Goal: Use online tool/utility: Utilize a website feature to perform a specific function

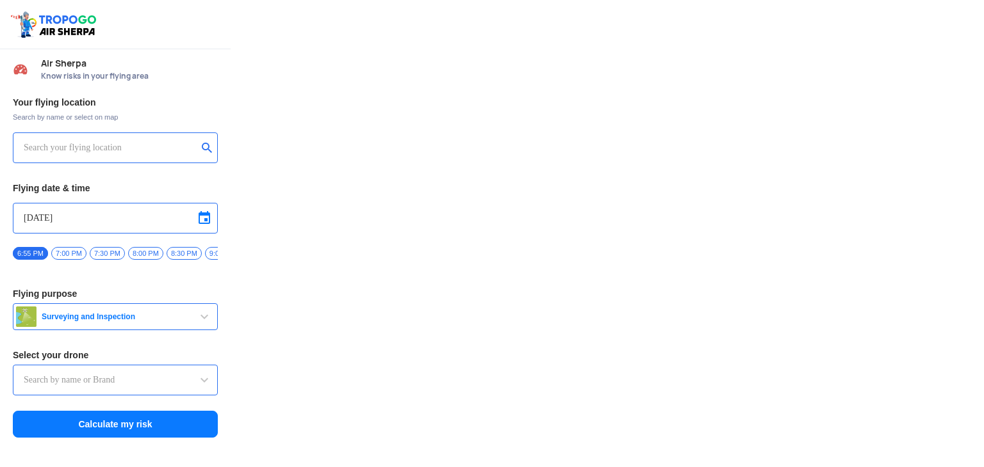
type input "Throttle Dopo"
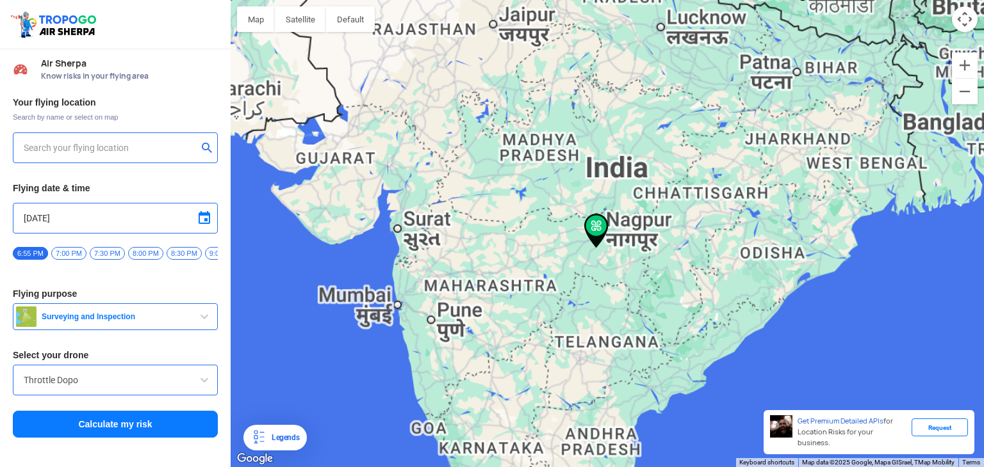
type input "[STREET_ADDRESS]"
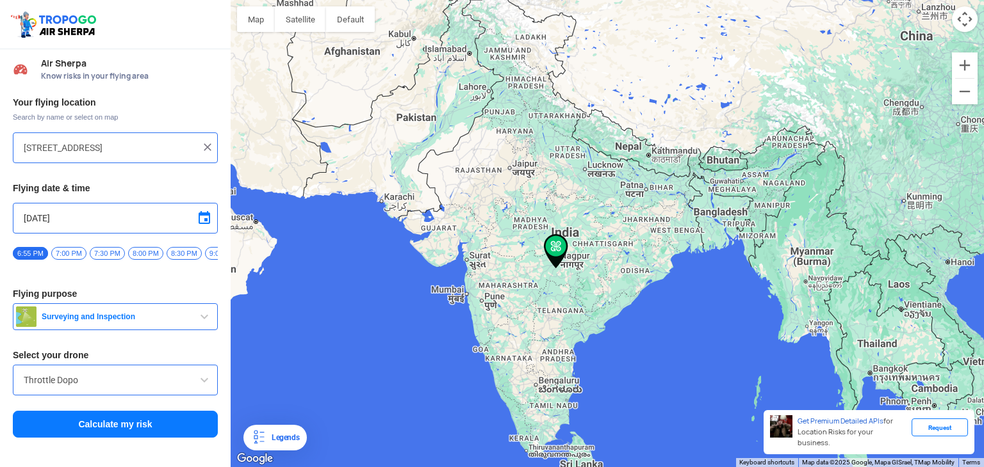
click at [91, 220] on input "[DATE]" at bounding box center [115, 218] width 183 height 15
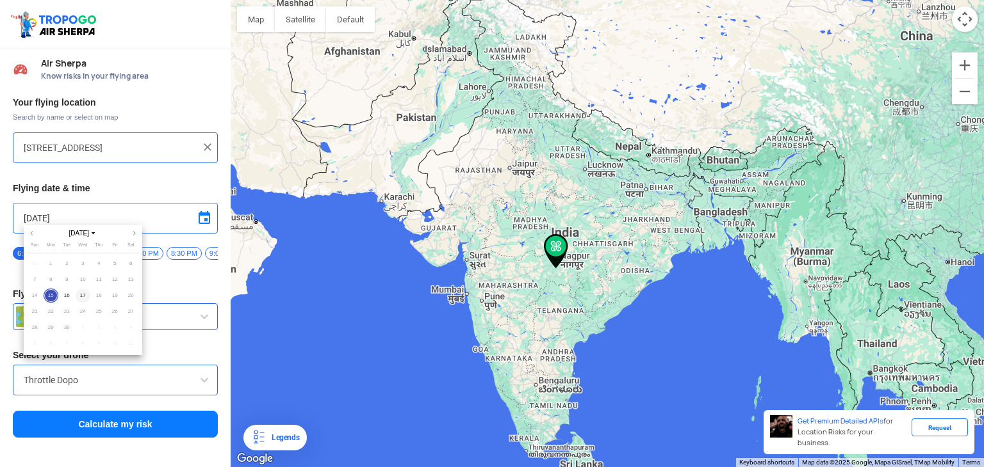
click at [78, 292] on span "17" at bounding box center [83, 296] width 15 height 15
type input "[DATE]"
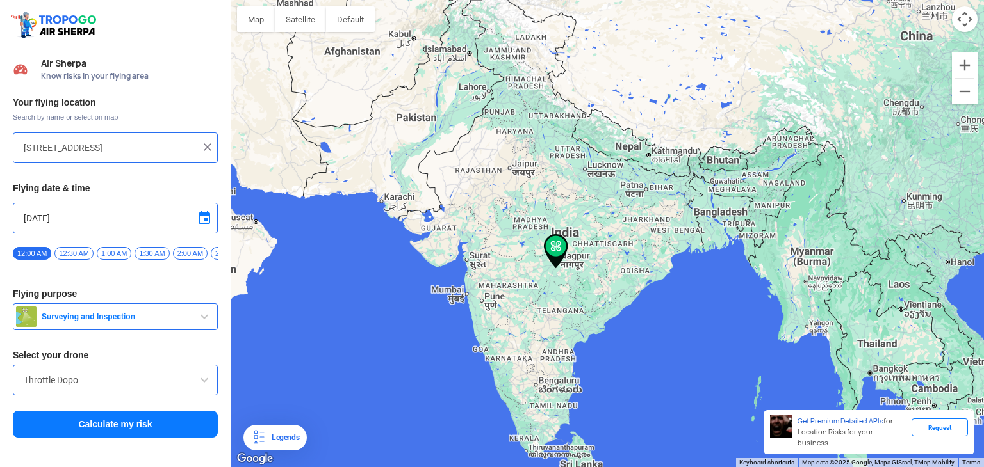
click at [86, 150] on input "[STREET_ADDRESS]" at bounding box center [111, 147] width 174 height 15
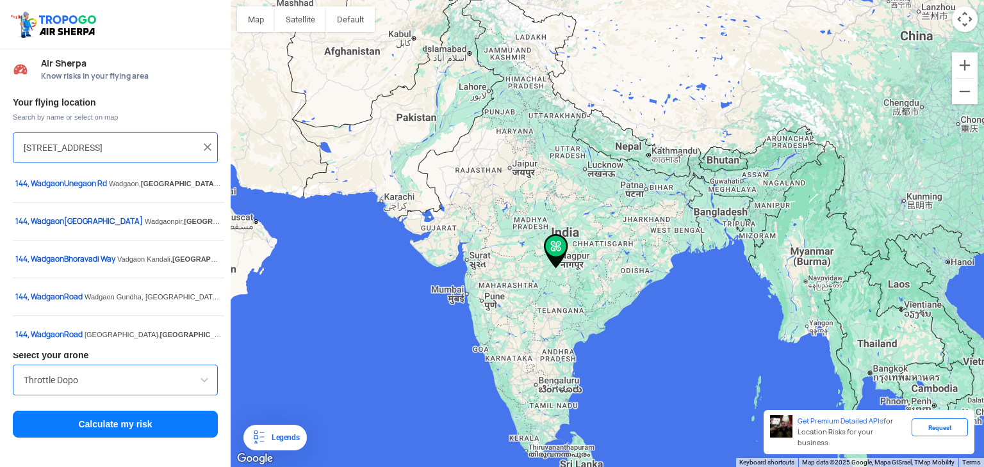
click at [206, 145] on img at bounding box center [207, 147] width 13 height 13
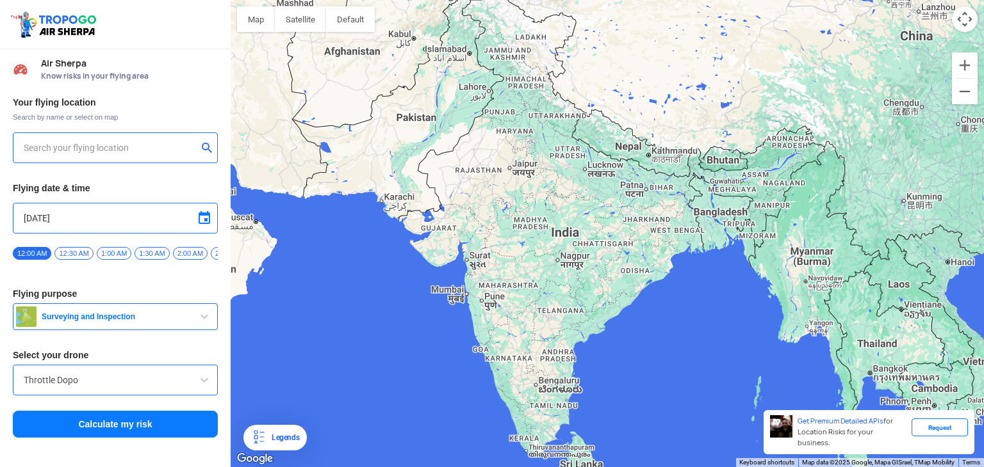
click at [114, 155] on div at bounding box center [115, 148] width 205 height 31
click at [117, 150] on input "text" at bounding box center [111, 147] width 174 height 15
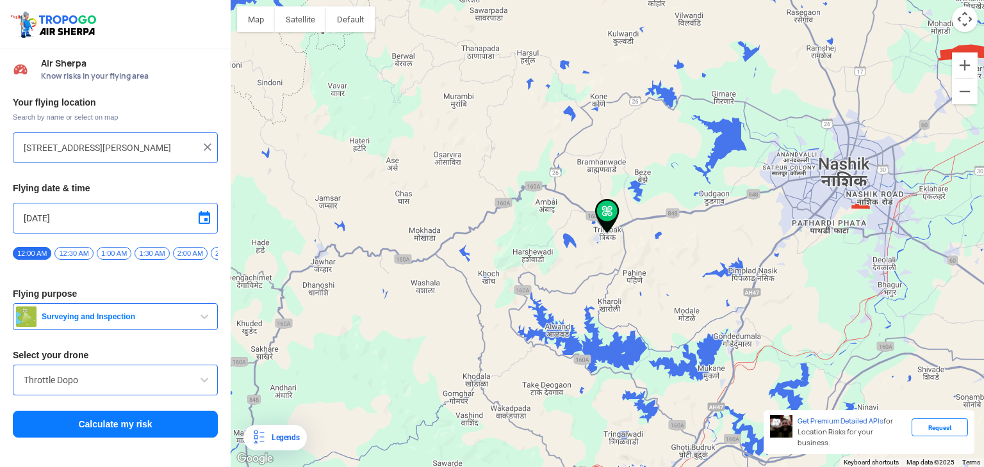
click at [143, 250] on span "1:30 AM" at bounding box center [151, 253] width 35 height 13
click at [28, 252] on span "12:00 AM" at bounding box center [32, 253] width 38 height 13
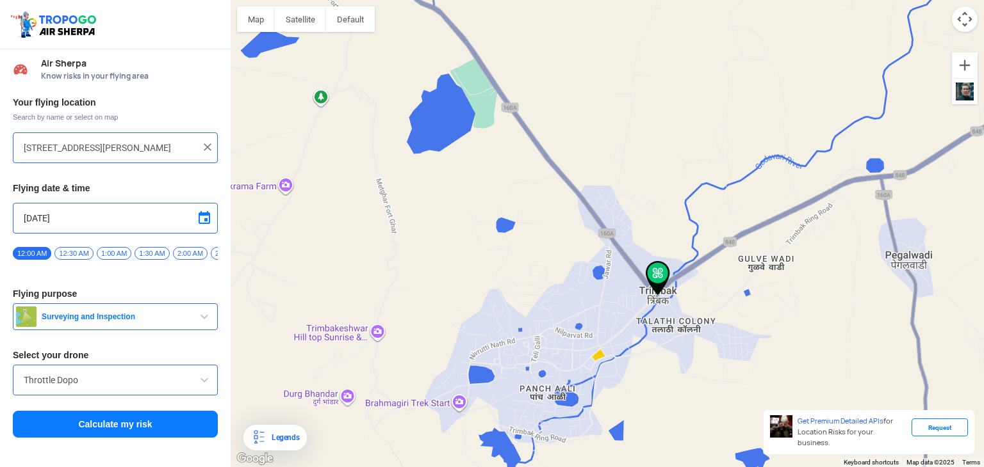
drag, startPoint x: 661, startPoint y: 327, endPoint x: 653, endPoint y: 227, distance: 100.2
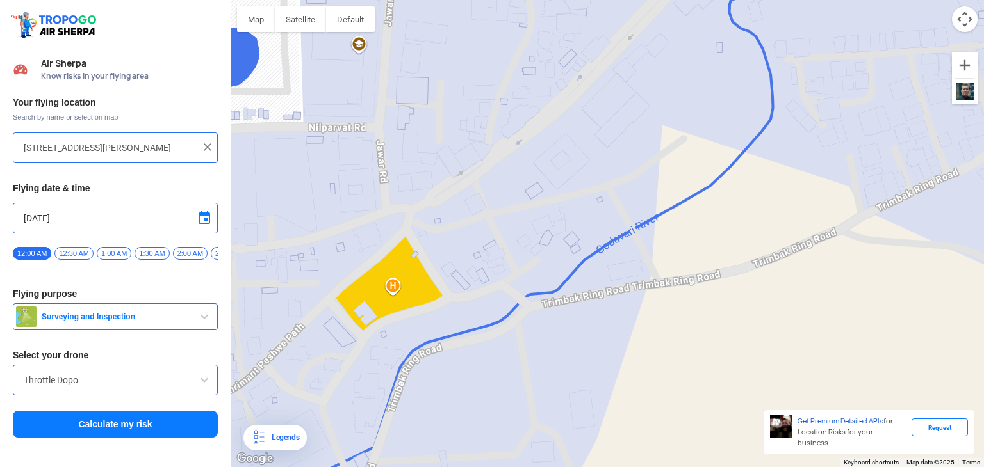
drag, startPoint x: 321, startPoint y: 254, endPoint x: 382, endPoint y: 239, distance: 62.0
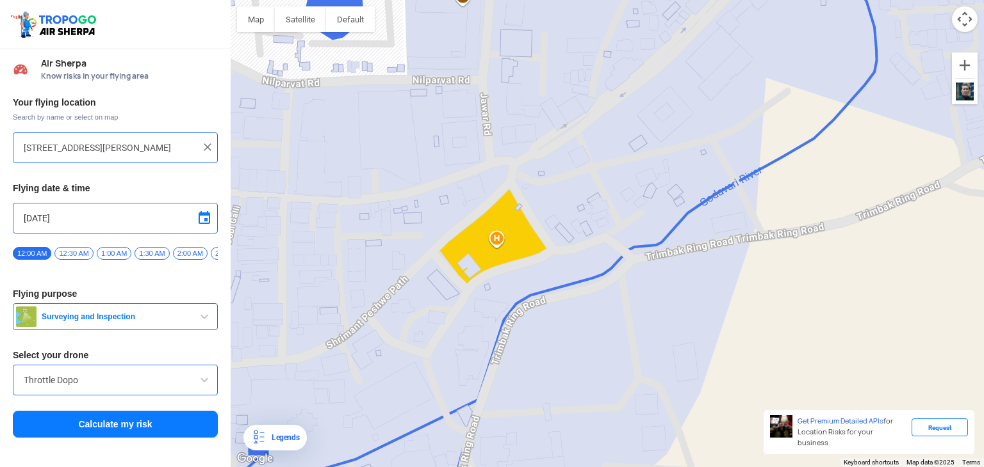
drag, startPoint x: 327, startPoint y: 271, endPoint x: 435, endPoint y: 212, distance: 122.6
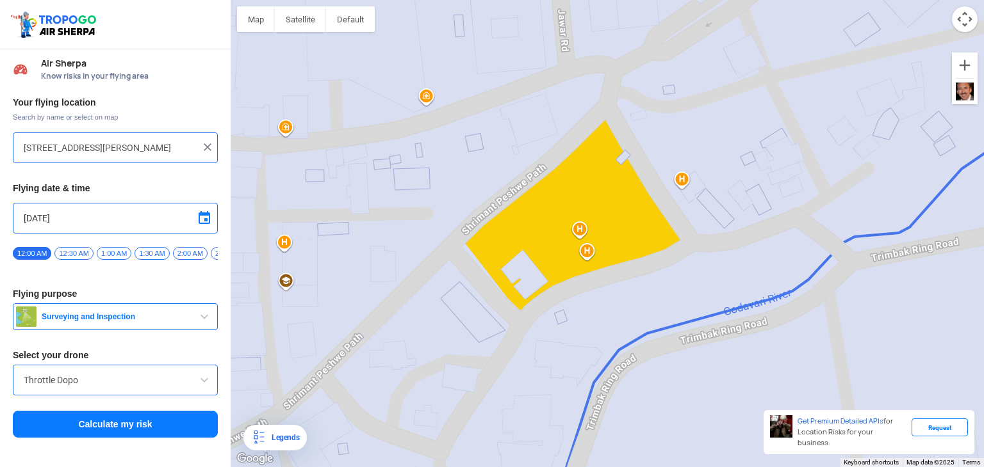
click at [585, 256] on div at bounding box center [607, 233] width 753 height 467
click at [585, 255] on div at bounding box center [607, 233] width 753 height 467
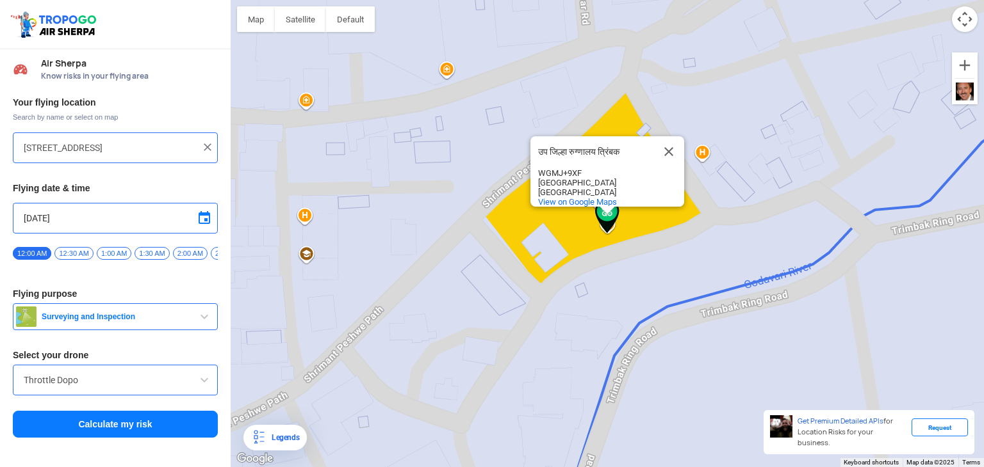
click at [585, 255] on div "उप जिल्हा रुग्णालय त्रिंबक उप जिल्हा [GEOGRAPHIC_DATA] [GEOGRAPHIC_DATA] WGMJ+[…" at bounding box center [607, 233] width 753 height 467
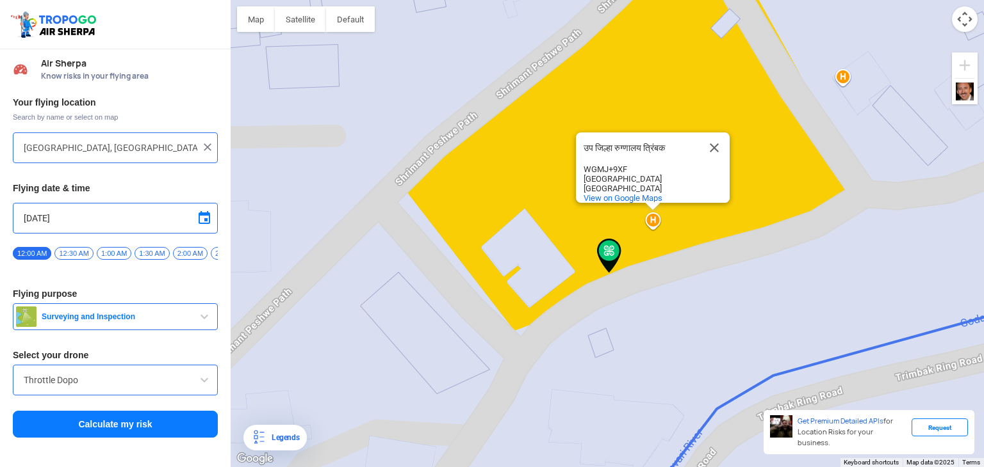
drag, startPoint x: 674, startPoint y: 280, endPoint x: 672, endPoint y: 290, distance: 9.8
click at [672, 289] on div "उप जिल्हा रुग्णालय त्रिंबक उप जिल्हा [GEOGRAPHIC_DATA] [GEOGRAPHIC_DATA] WGMJ+[…" at bounding box center [607, 233] width 753 height 467
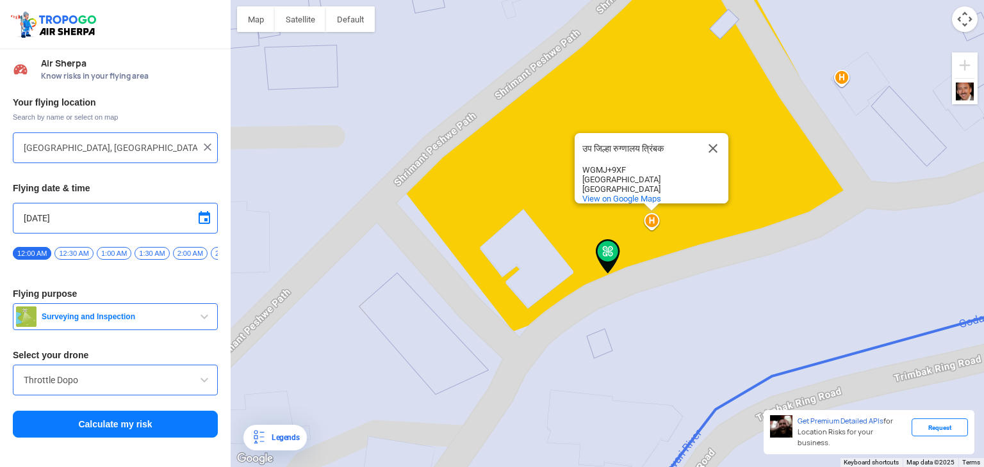
click at [708, 133] on button "Close" at bounding box center [712, 148] width 31 height 31
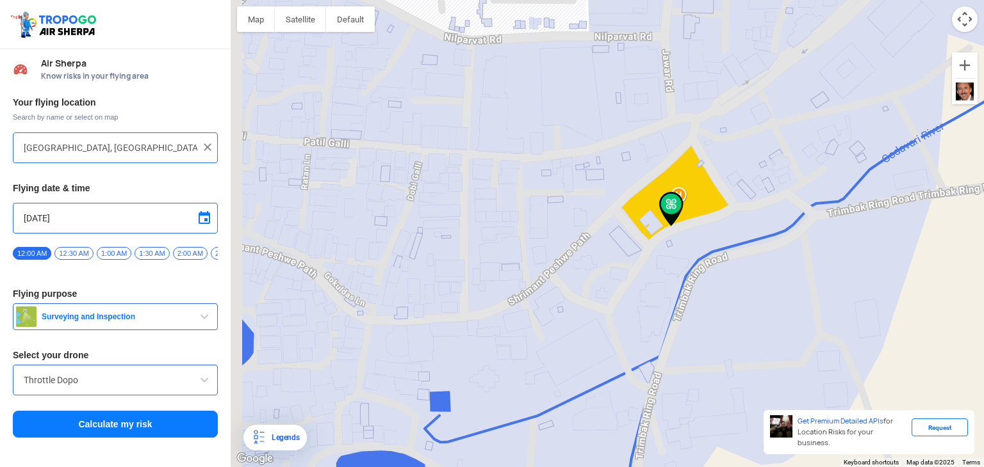
drag, startPoint x: 501, startPoint y: 392, endPoint x: 576, endPoint y: 339, distance: 92.4
click at [576, 339] on div at bounding box center [607, 233] width 753 height 467
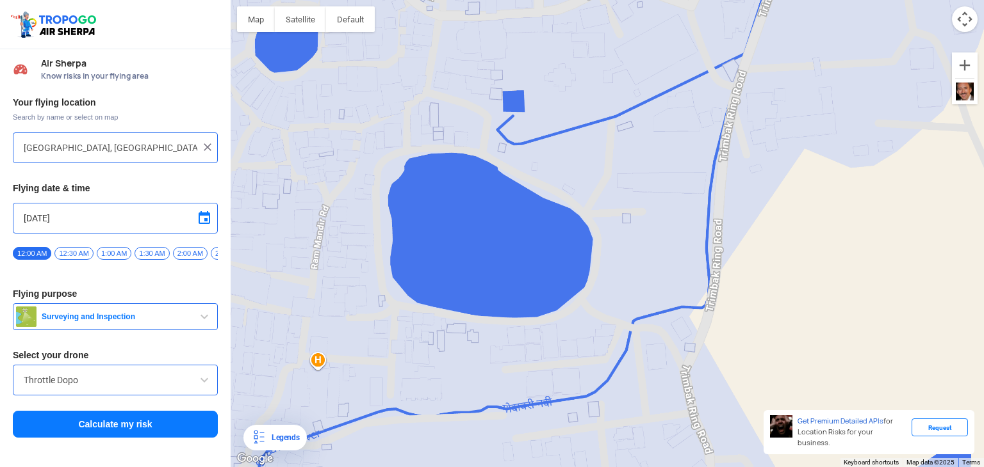
drag, startPoint x: 538, startPoint y: 217, endPoint x: 505, endPoint y: 314, distance: 102.9
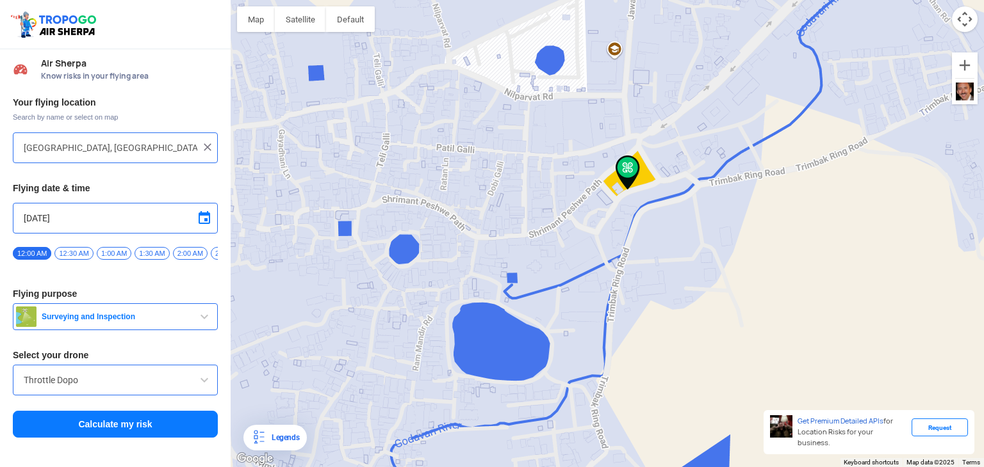
drag, startPoint x: 533, startPoint y: 165, endPoint x: 525, endPoint y: 250, distance: 85.5
click at [525, 249] on div at bounding box center [607, 233] width 753 height 467
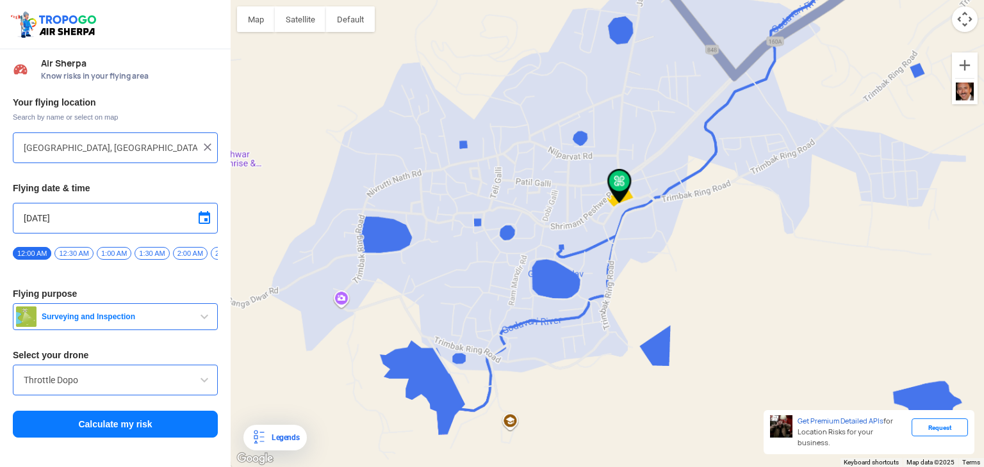
drag, startPoint x: 613, startPoint y: 193, endPoint x: 610, endPoint y: 222, distance: 29.0
click at [610, 222] on div at bounding box center [607, 233] width 753 height 467
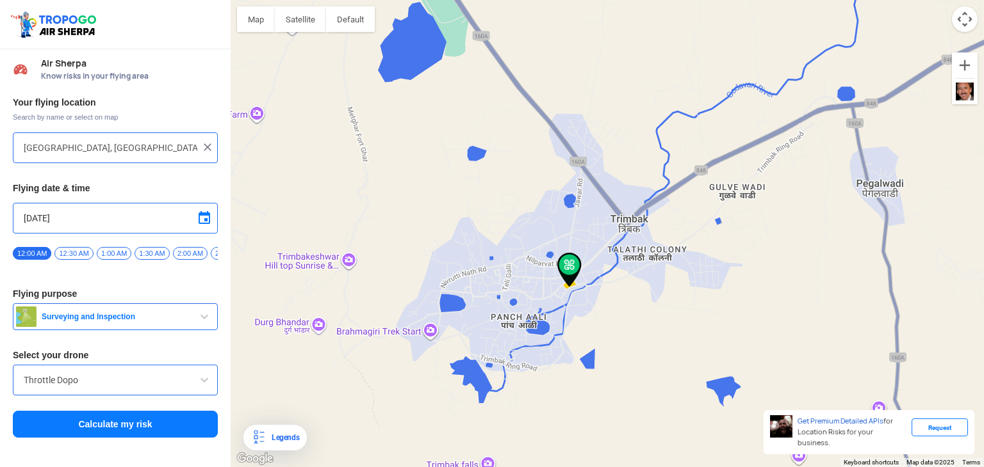
drag, startPoint x: 610, startPoint y: 216, endPoint x: 565, endPoint y: 286, distance: 82.6
click at [566, 285] on img at bounding box center [569, 270] width 24 height 35
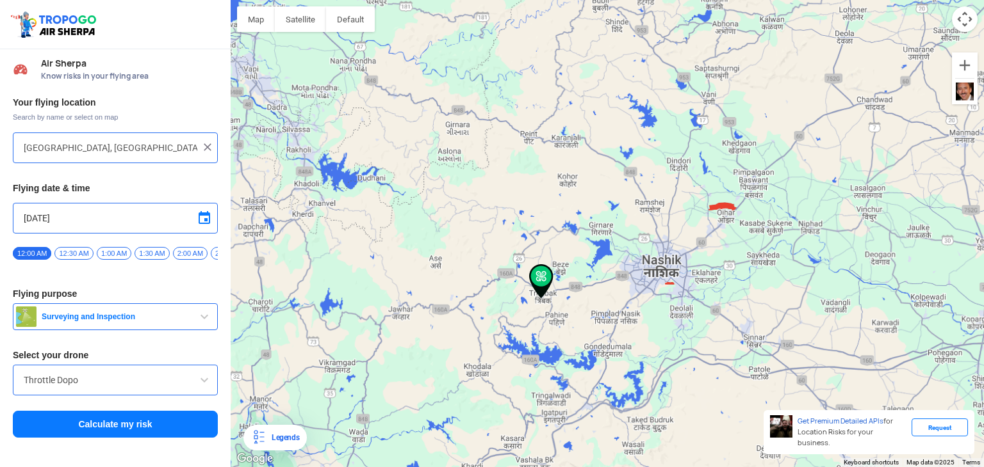
drag, startPoint x: 934, startPoint y: 173, endPoint x: 660, endPoint y: 188, distance: 273.8
click at [895, 200] on div at bounding box center [607, 233] width 753 height 467
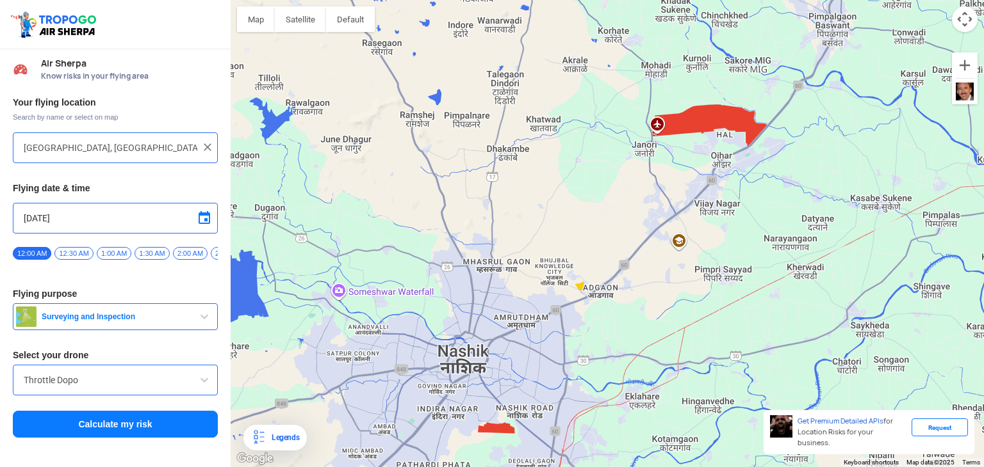
drag, startPoint x: 590, startPoint y: 241, endPoint x: 728, endPoint y: 140, distance: 171.7
click at [728, 140] on div at bounding box center [607, 233] width 753 height 467
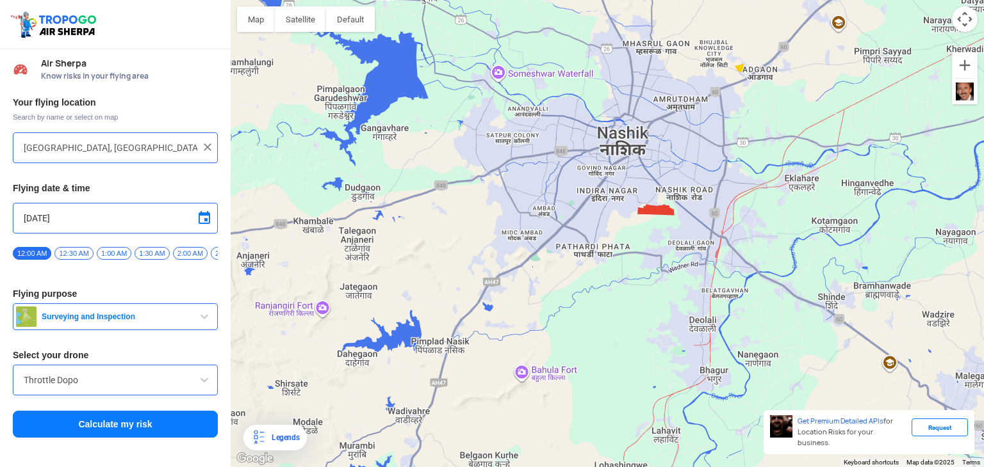
drag, startPoint x: 625, startPoint y: 401, endPoint x: 655, endPoint y: 224, distance: 179.3
click at [655, 224] on div at bounding box center [607, 233] width 753 height 467
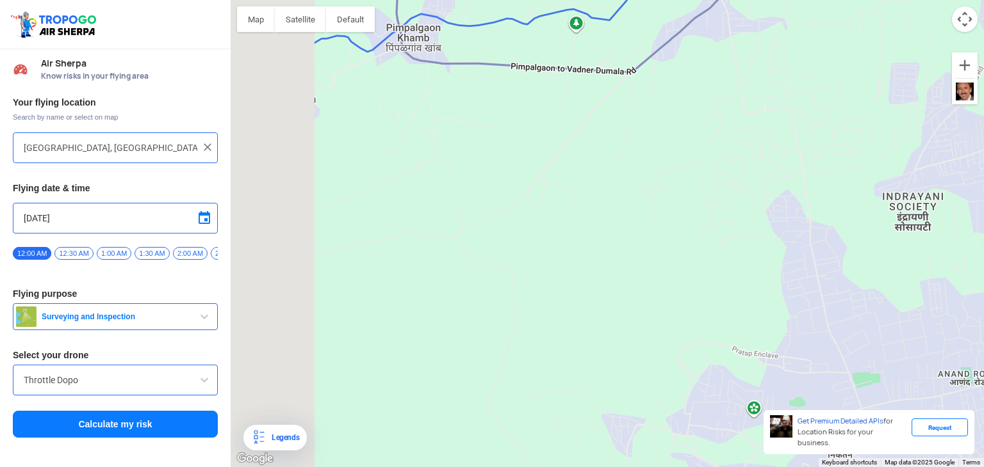
drag, startPoint x: 587, startPoint y: 387, endPoint x: 983, endPoint y: 497, distance: 411.4
click at [983, 467] on html "Location Risk Score Air Sherpa Know risks in your flying area Your flying locat…" at bounding box center [492, 233] width 984 height 467
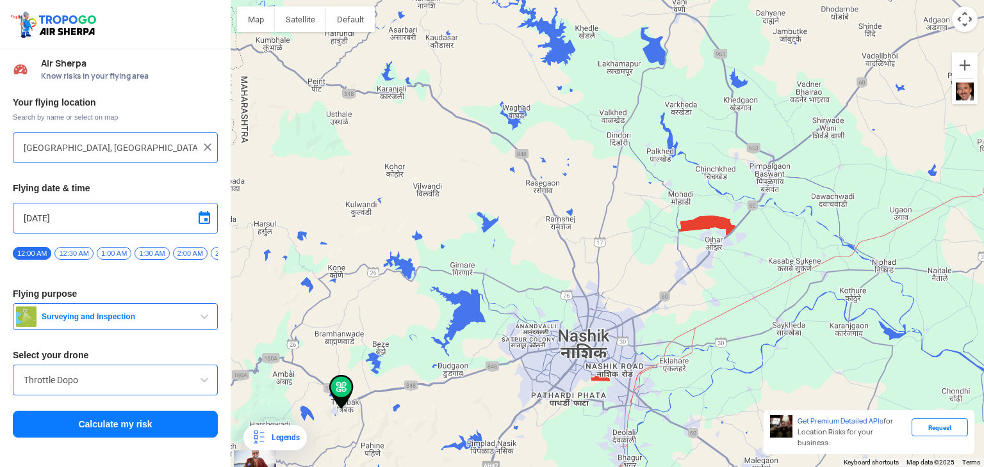
drag, startPoint x: 708, startPoint y: 123, endPoint x: 594, endPoint y: 390, distance: 290.3
click at [594, 390] on div at bounding box center [607, 233] width 753 height 467
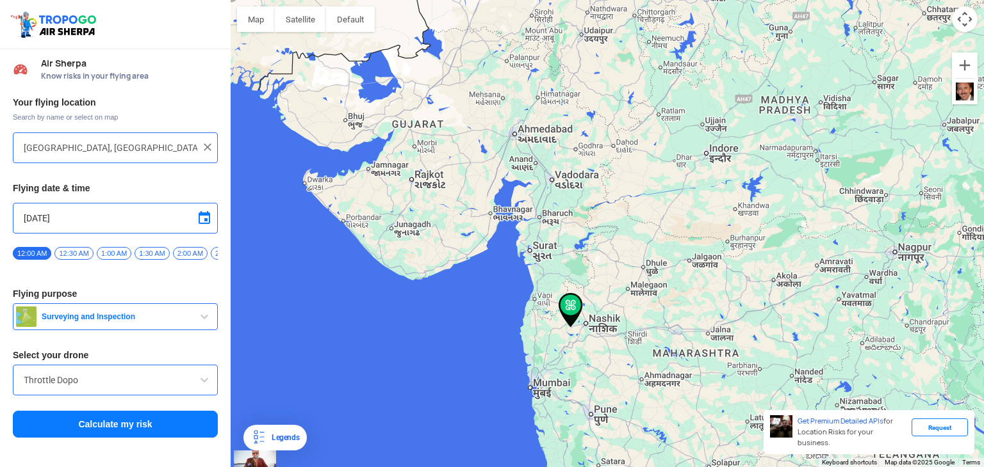
drag, startPoint x: 587, startPoint y: 339, endPoint x: 626, endPoint y: 273, distance: 77.0
click at [626, 273] on div at bounding box center [607, 233] width 753 height 467
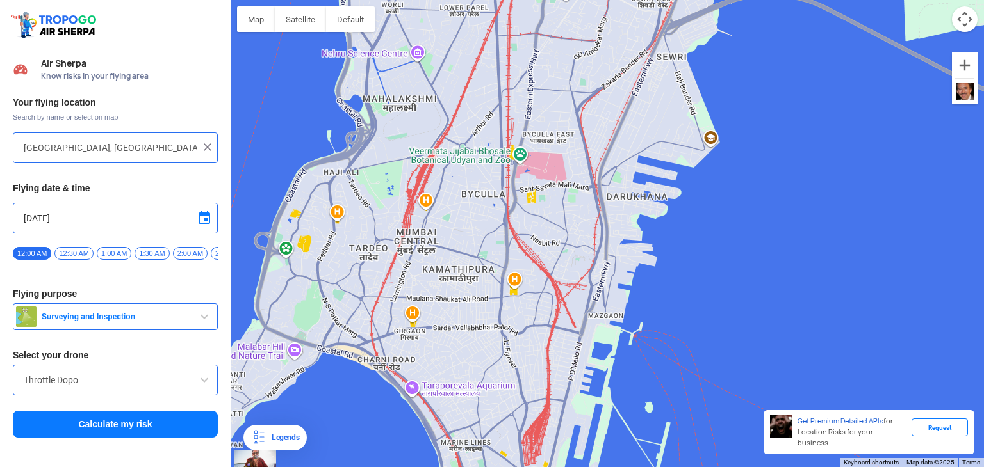
drag, startPoint x: 610, startPoint y: 83, endPoint x: 616, endPoint y: 158, distance: 74.5
click at [616, 157] on div at bounding box center [607, 233] width 753 height 467
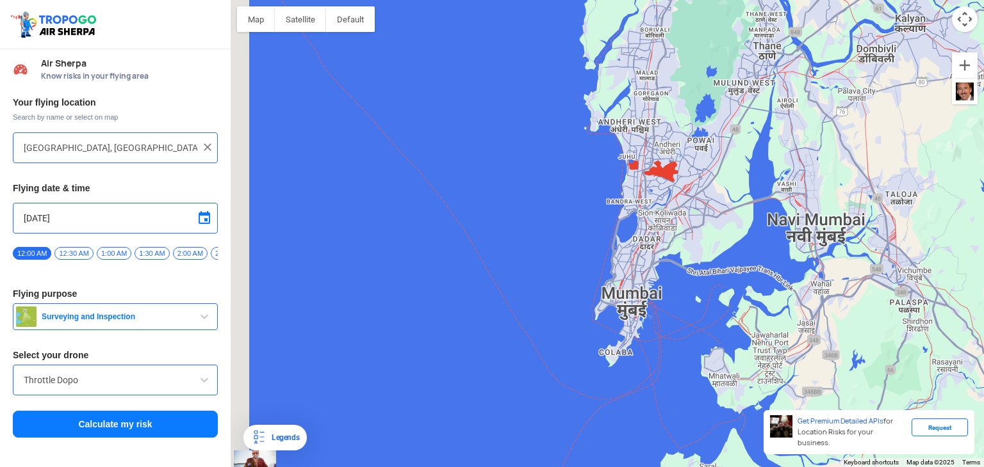
drag, startPoint x: 615, startPoint y: 159, endPoint x: 653, endPoint y: 328, distance: 172.7
click at [653, 328] on div at bounding box center [607, 233] width 753 height 467
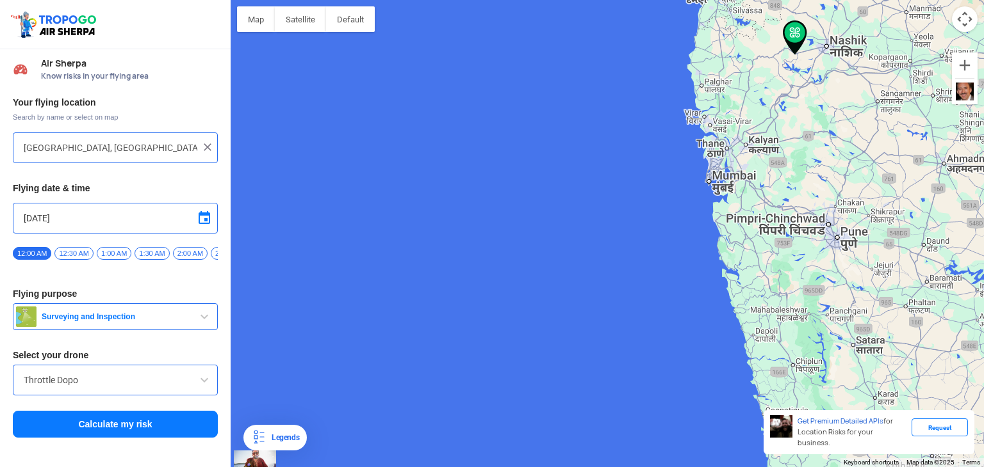
drag, startPoint x: 886, startPoint y: 271, endPoint x: 715, endPoint y: 153, distance: 208.5
click at [717, 154] on div at bounding box center [607, 233] width 753 height 467
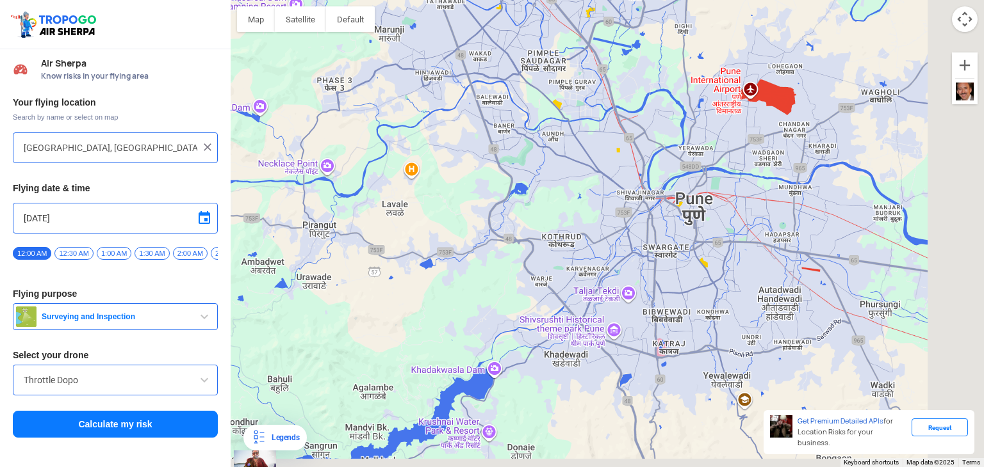
drag, startPoint x: 934, startPoint y: 318, endPoint x: 832, endPoint y: 269, distance: 113.1
click at [832, 269] on div at bounding box center [607, 233] width 753 height 467
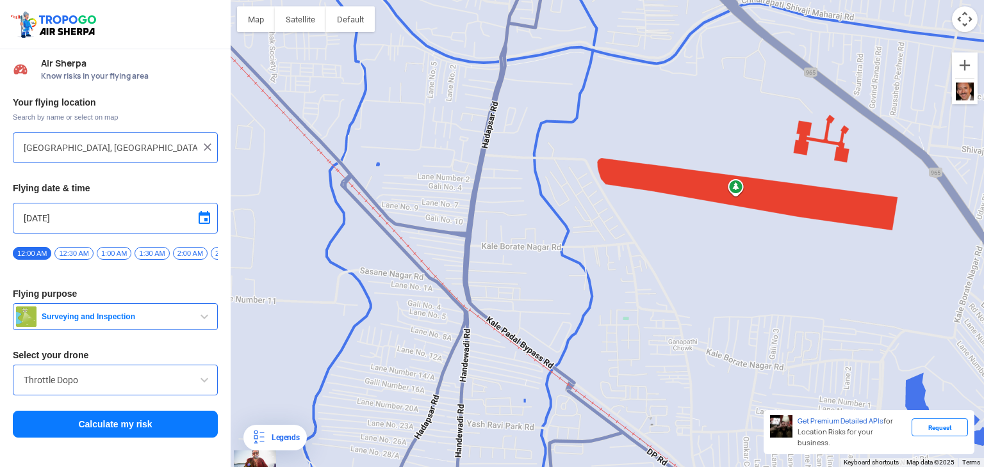
click at [731, 184] on div at bounding box center [607, 233] width 753 height 467
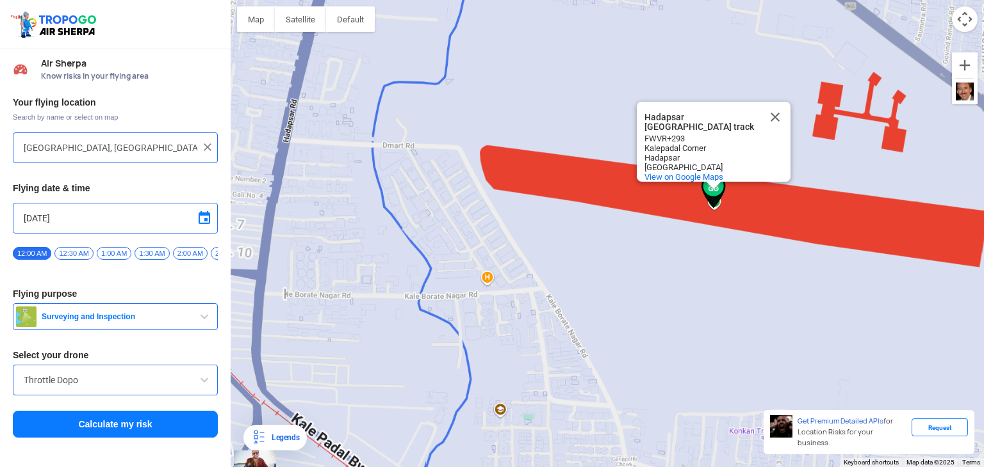
type input "[STREET_ADDRESS][PERSON_NAME]"
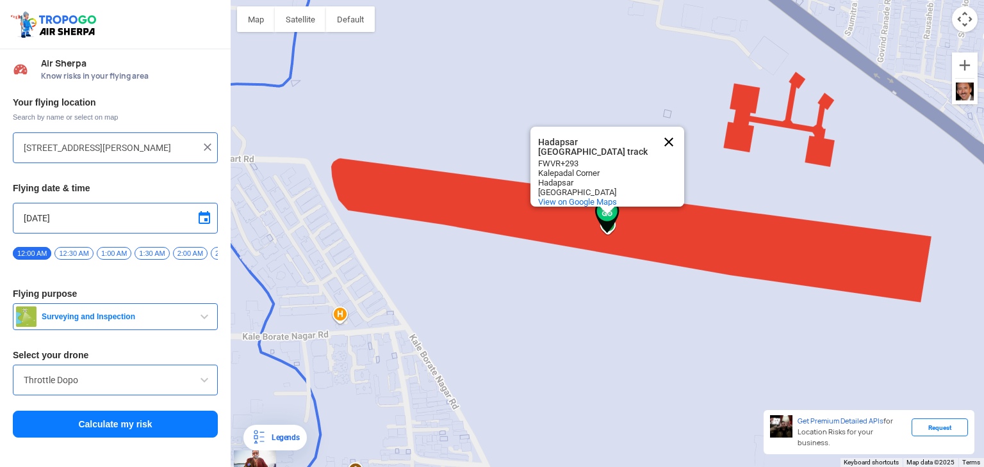
click at [668, 131] on button "Close" at bounding box center [668, 142] width 31 height 31
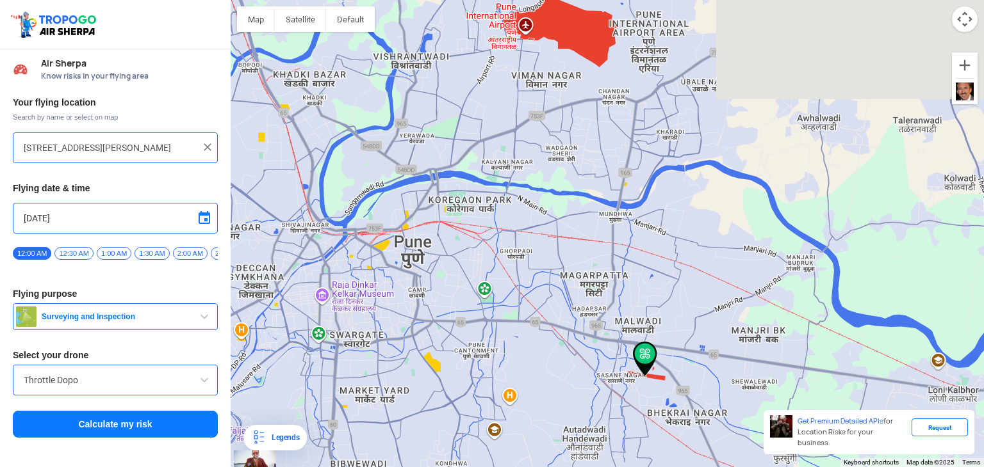
drag, startPoint x: 613, startPoint y: 238, endPoint x: 642, endPoint y: 331, distance: 97.6
click at [642, 331] on div at bounding box center [607, 233] width 753 height 467
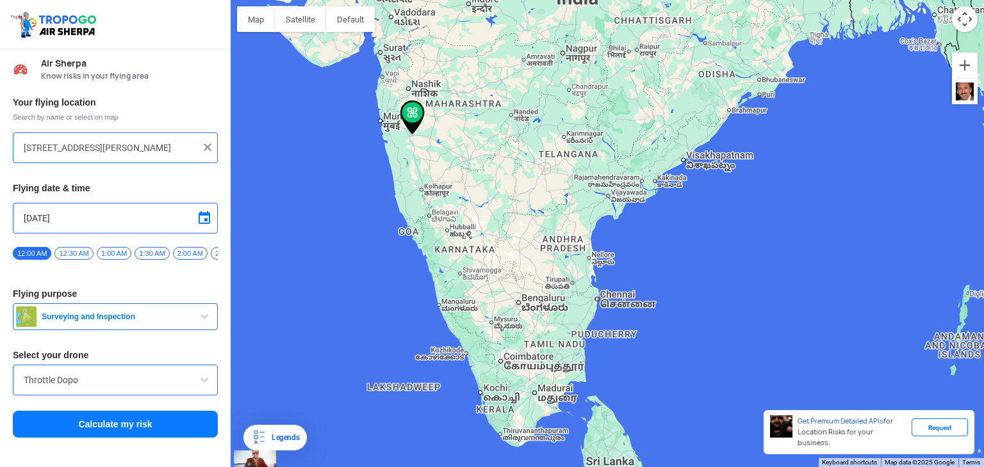
drag, startPoint x: 489, startPoint y: 312, endPoint x: 625, endPoint y: 270, distance: 143.0
click at [625, 270] on div at bounding box center [607, 233] width 753 height 467
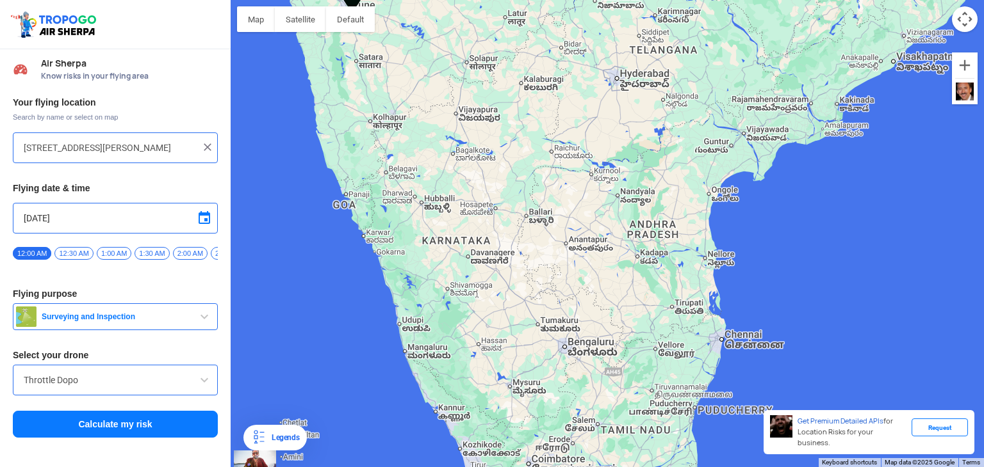
click at [207, 131] on div "Your flying location Search by name or select on map [GEOGRAPHIC_DATA], FWVR+[S…" at bounding box center [115, 267] width 231 height 355
click at [208, 141] on img at bounding box center [207, 147] width 13 height 13
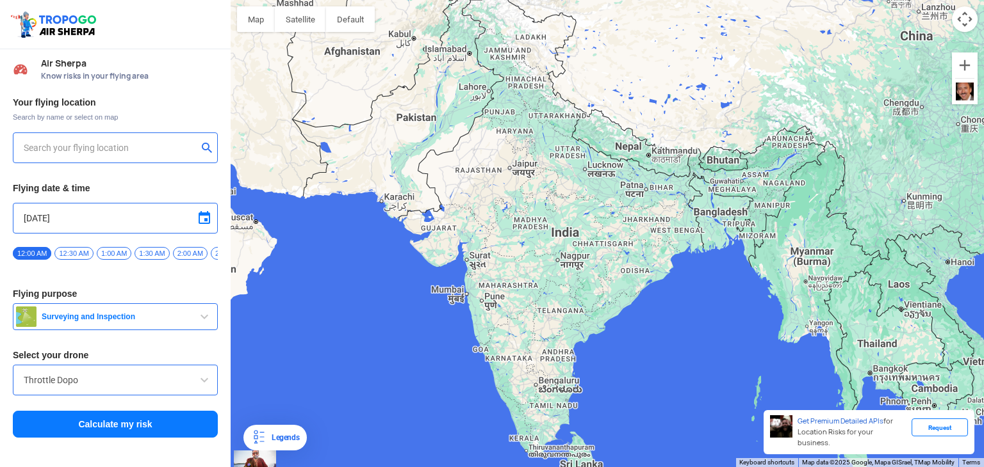
click at [141, 150] on input "text" at bounding box center [111, 147] width 174 height 15
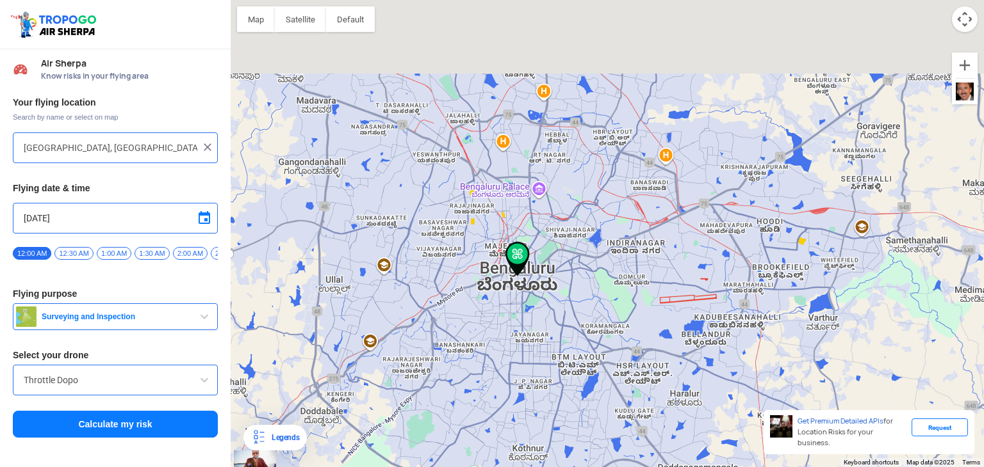
drag, startPoint x: 505, startPoint y: 147, endPoint x: 520, endPoint y: 290, distance: 144.2
click at [514, 295] on div at bounding box center [607, 233] width 753 height 467
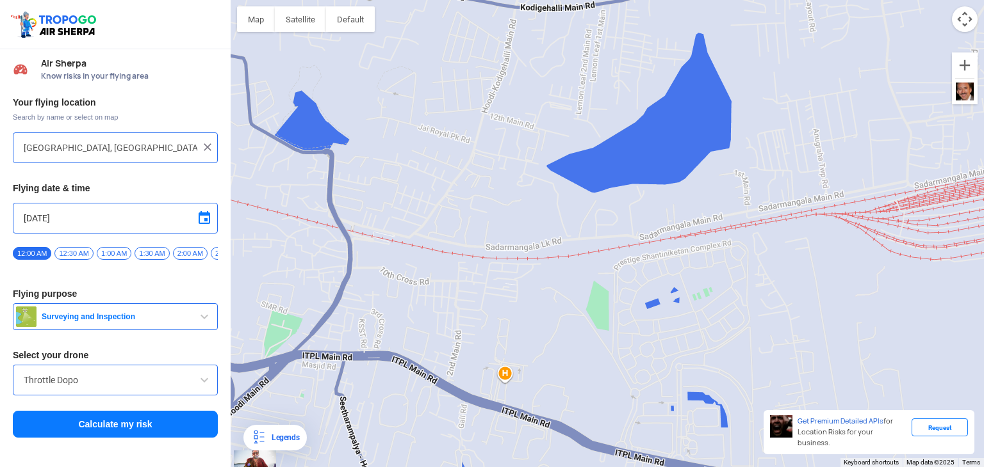
click at [721, 236] on div at bounding box center [607, 233] width 753 height 467
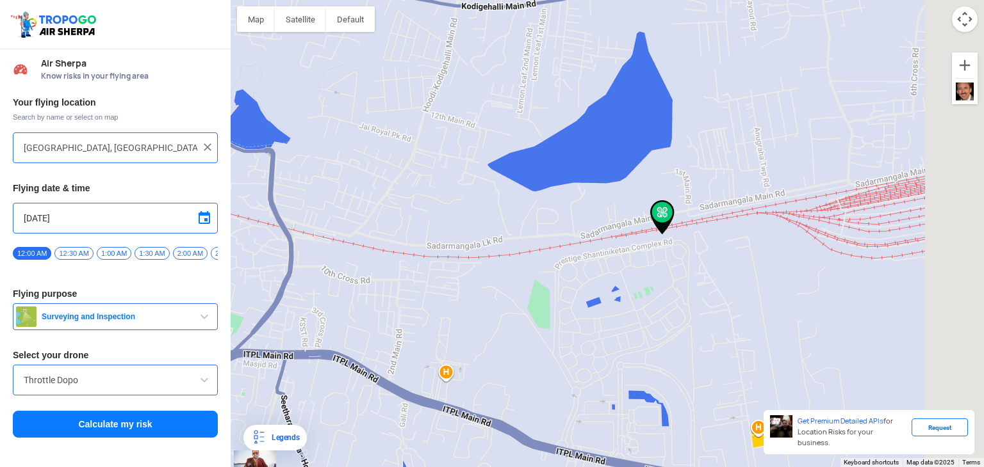
type input "Prestige [STREET_ADDRESS]"
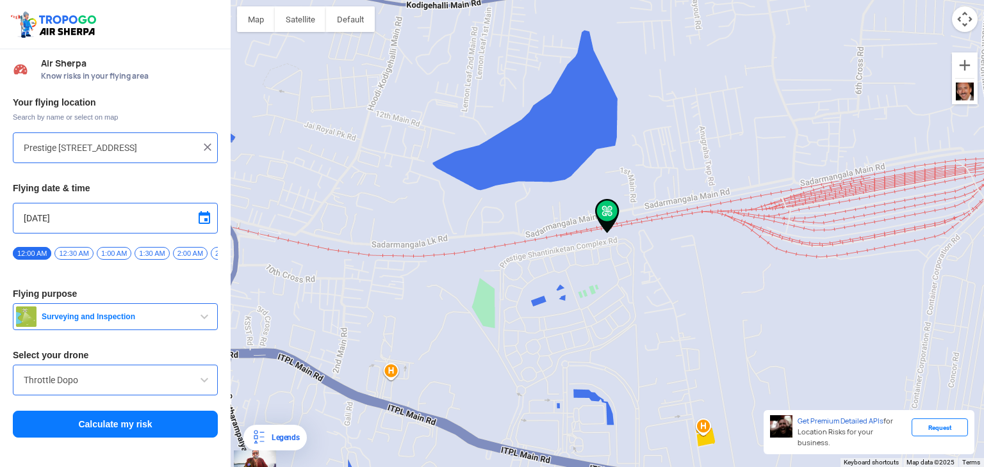
click at [600, 206] on img at bounding box center [607, 216] width 24 height 35
click at [601, 206] on img at bounding box center [607, 216] width 24 height 35
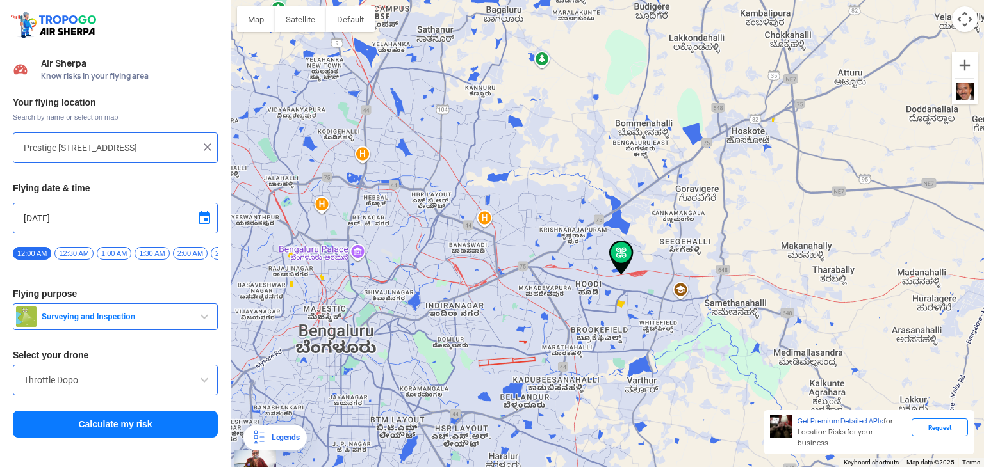
drag, startPoint x: 560, startPoint y: 145, endPoint x: 587, endPoint y: 226, distance: 85.7
click at [587, 226] on div at bounding box center [607, 233] width 753 height 467
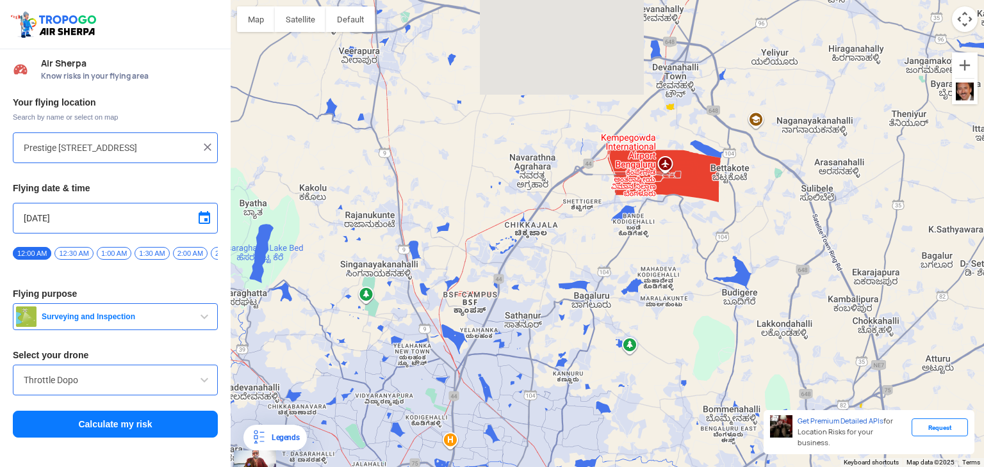
drag, startPoint x: 604, startPoint y: 295, endPoint x: 612, endPoint y: 390, distance: 95.1
click at [626, 442] on div at bounding box center [607, 233] width 753 height 467
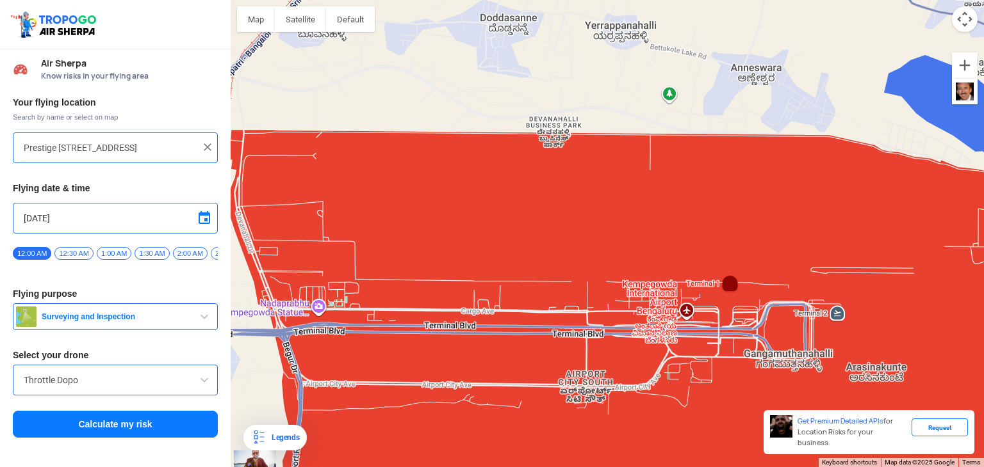
drag, startPoint x: 693, startPoint y: 246, endPoint x: 681, endPoint y: 140, distance: 106.3
click at [681, 140] on div at bounding box center [607, 233] width 753 height 467
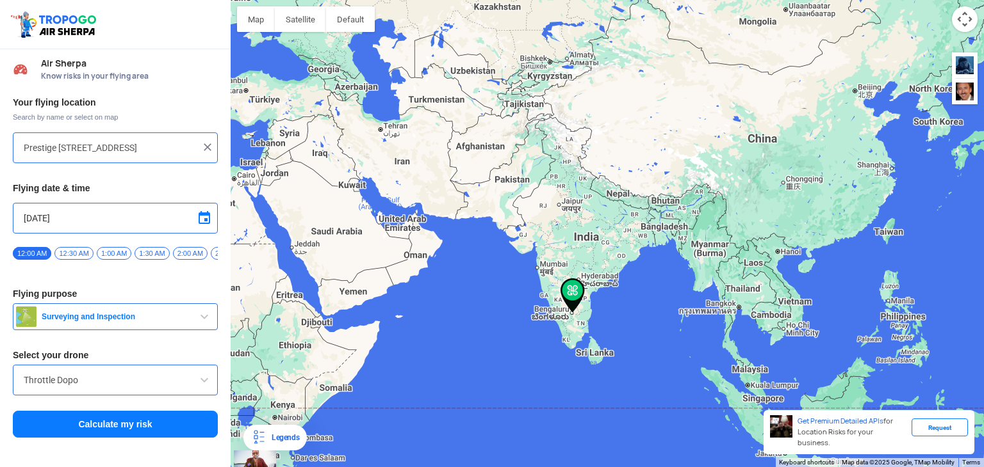
drag, startPoint x: 478, startPoint y: 218, endPoint x: 873, endPoint y: 175, distance: 397.5
click at [915, 235] on div at bounding box center [607, 233] width 753 height 467
drag, startPoint x: 862, startPoint y: 171, endPoint x: 666, endPoint y: 207, distance: 199.8
click at [777, 223] on div at bounding box center [607, 233] width 753 height 467
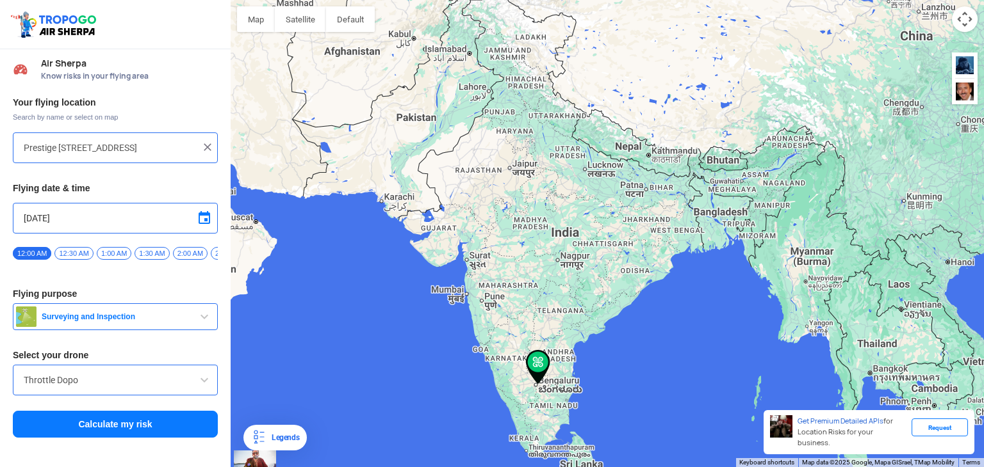
drag, startPoint x: 350, startPoint y: 239, endPoint x: 563, endPoint y: 192, distance: 218.9
click at [563, 193] on div at bounding box center [607, 233] width 753 height 467
drag, startPoint x: 219, startPoint y: 83, endPoint x: 207, endPoint y: 82, distance: 11.5
click at [207, 82] on div "Location Risk Score Air Sherpa Know risks in your flying area Your flying locat…" at bounding box center [492, 233] width 984 height 467
click at [210, 143] on img at bounding box center [207, 147] width 13 height 13
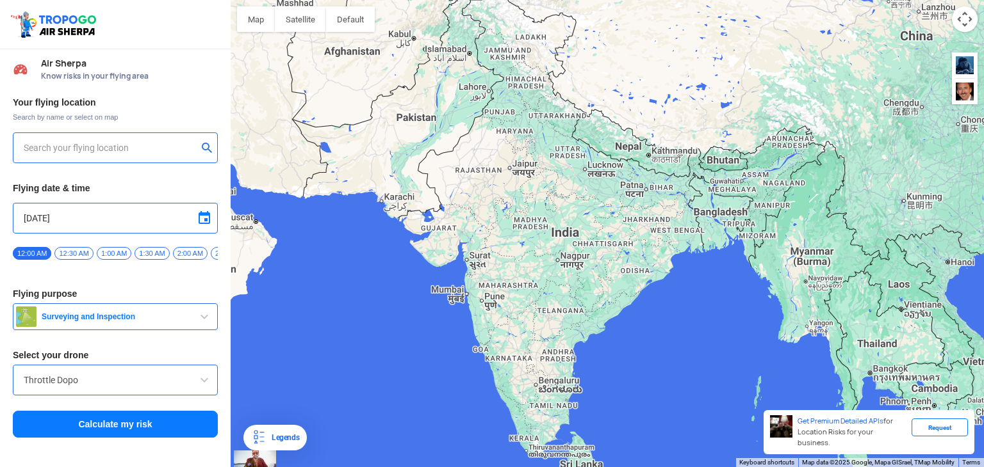
drag, startPoint x: 174, startPoint y: 147, endPoint x: 175, endPoint y: 156, distance: 9.8
click at [174, 147] on input "text" at bounding box center [111, 147] width 174 height 15
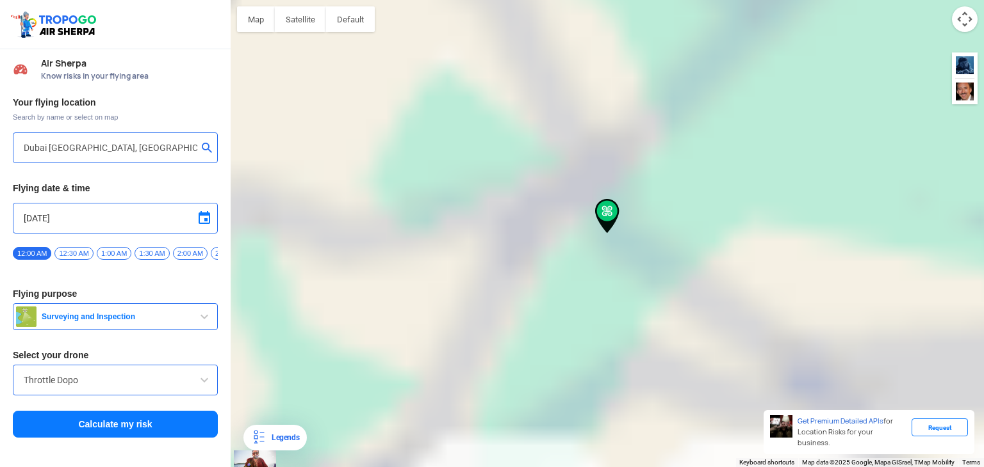
type input "[STREET_ADDRESS]"
